Goal: Task Accomplishment & Management: Complete application form

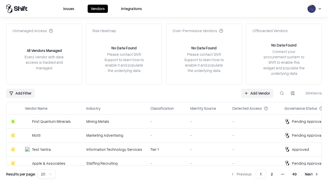
click at [257, 93] on link "Add Vendor" at bounding box center [257, 92] width 32 height 9
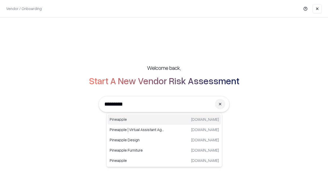
click at [164, 119] on div "Pineapple [DOMAIN_NAME]" at bounding box center [164, 119] width 113 height 10
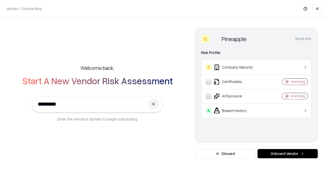
type input "*********"
click at [288, 153] on button "Onboard Vendor" at bounding box center [288, 153] width 60 height 9
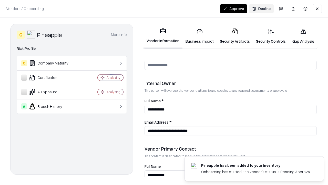
scroll to position [266, 0]
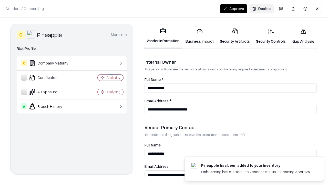
click at [235, 36] on link "Security Artifacts" at bounding box center [235, 36] width 36 height 24
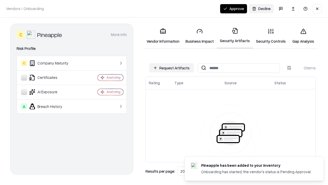
click at [171, 68] on button "Request Artifacts" at bounding box center [171, 67] width 45 height 9
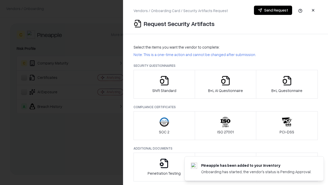
click at [287, 84] on icon "button" at bounding box center [287, 80] width 10 height 10
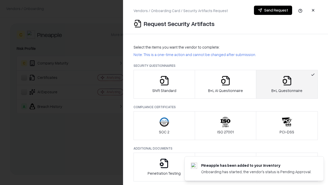
click at [225, 84] on icon "button" at bounding box center [225, 80] width 10 height 10
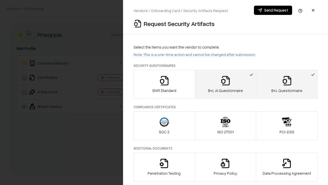
click at [273, 10] on button "Send Request" at bounding box center [273, 10] width 38 height 9
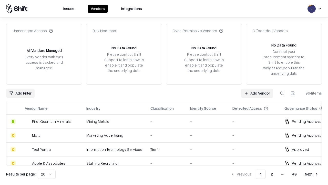
click at [282, 93] on button at bounding box center [281, 92] width 9 height 9
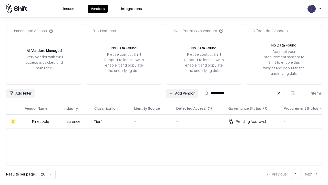
type input "*********"
click at [167, 121] on div "-" at bounding box center [151, 120] width 34 height 5
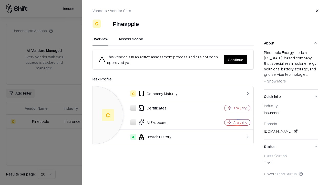
click at [236, 59] on button "Continue" at bounding box center [236, 59] width 24 height 9
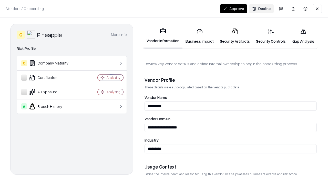
click at [235, 36] on link "Security Artifacts" at bounding box center [235, 36] width 36 height 24
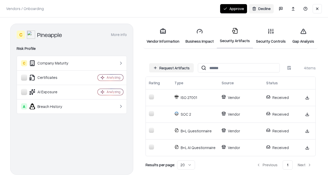
click at [234, 8] on button "Approve" at bounding box center [233, 8] width 27 height 9
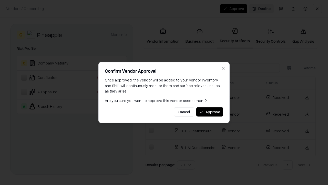
click at [210, 112] on button "Approve" at bounding box center [209, 111] width 27 height 9
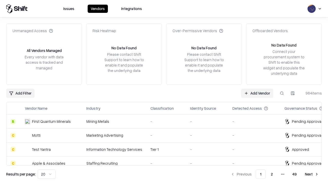
type input "*********"
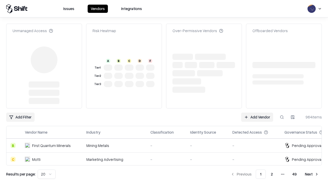
click at [257, 112] on link "Add Vendor" at bounding box center [257, 116] width 32 height 9
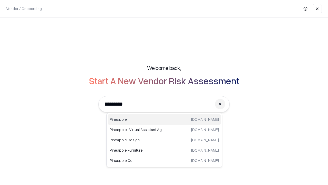
click at [164, 119] on div "Pineapple [DOMAIN_NAME]" at bounding box center [164, 119] width 113 height 10
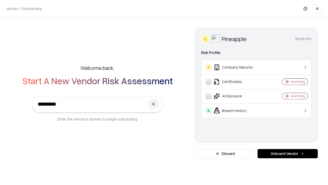
type input "*********"
click at [288, 153] on button "Onboard Vendor" at bounding box center [288, 153] width 60 height 9
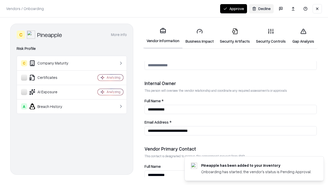
scroll to position [266, 0]
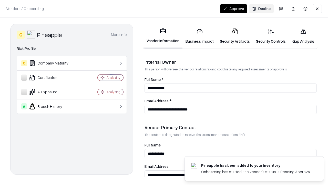
click at [234, 8] on button "Approve" at bounding box center [233, 8] width 27 height 9
